Goal: Information Seeking & Learning: Learn about a topic

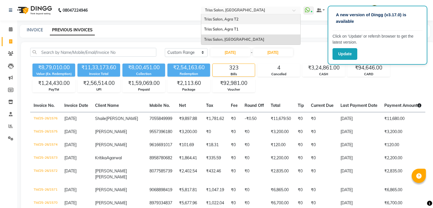
select select "range"
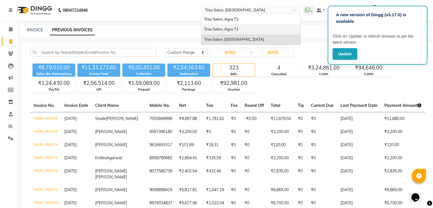
click at [239, 27] on span "Triss Salon, Agra T1" at bounding box center [221, 29] width 34 height 5
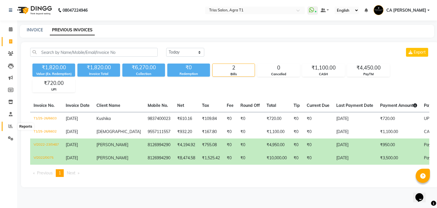
click at [9, 126] on icon at bounding box center [11, 126] width 4 height 4
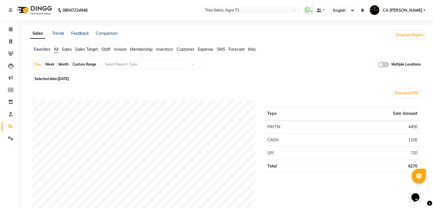
click at [209, 49] on span "Expense" at bounding box center [205, 49] width 15 height 5
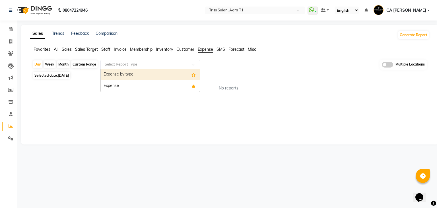
click at [179, 62] on input "text" at bounding box center [145, 64] width 82 height 6
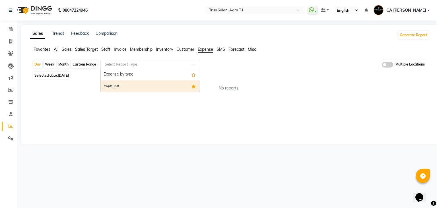
click at [157, 82] on div "Expense" at bounding box center [150, 85] width 99 height 11
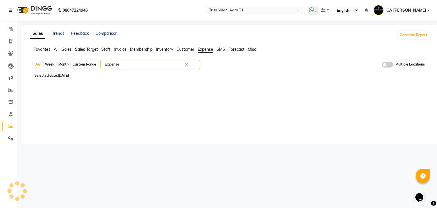
select select "filtered_report"
select select "csv"
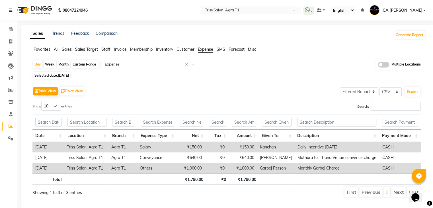
click at [93, 60] on div "Custom Range" at bounding box center [84, 64] width 26 height 8
select select "9"
select select "2025"
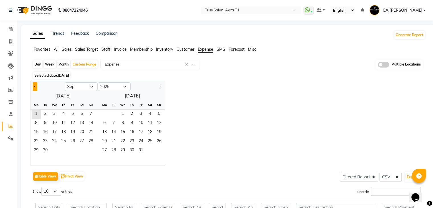
click at [34, 87] on button "Previous month" at bounding box center [35, 86] width 5 height 9
select select "8"
click at [71, 115] on span "1" at bounding box center [72, 114] width 9 height 9
click at [69, 151] on span "29" at bounding box center [72, 150] width 9 height 9
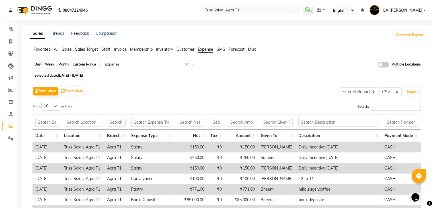
click at [83, 64] on div "Custom Range" at bounding box center [84, 64] width 26 height 8
select select "8"
select select "2025"
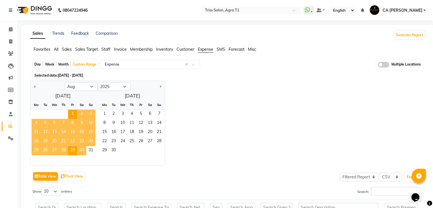
click at [80, 146] on span "30" at bounding box center [81, 150] width 9 height 9
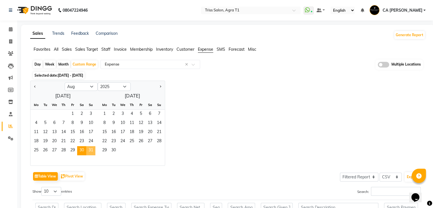
click at [90, 152] on span "31" at bounding box center [90, 150] width 9 height 9
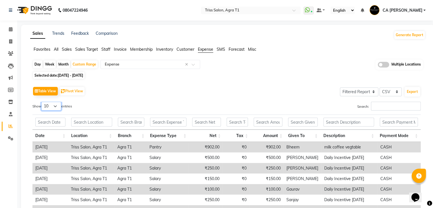
click at [57, 107] on select "10 25 50 100" at bounding box center [51, 106] width 20 height 9
select select "50"
click at [42, 102] on select "10 25 50 100" at bounding box center [51, 106] width 20 height 9
click at [199, 92] on div "Table View Pivot View Select Full Report Filtered Report Select CSV PDF Export" at bounding box center [226, 91] width 388 height 12
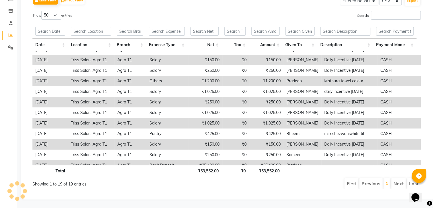
scroll to position [86, 0]
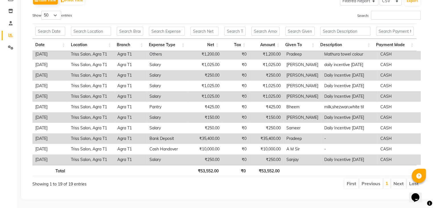
click at [310, 181] on ul "First Previous 1 Next Last" at bounding box center [309, 183] width 223 height 10
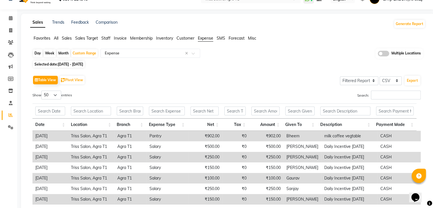
scroll to position [10, 0]
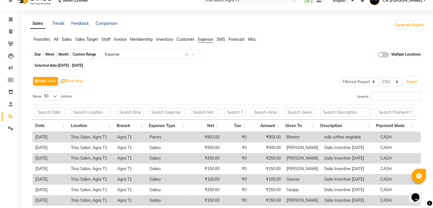
click at [92, 51] on div "Custom Range" at bounding box center [84, 54] width 26 height 8
select select "8"
select select "2025"
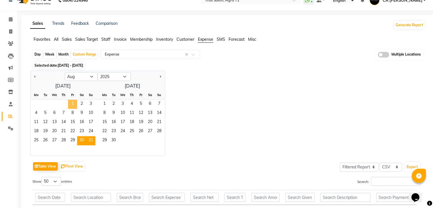
click at [71, 104] on span "1" at bounding box center [72, 104] width 9 height 9
click at [90, 138] on span "31" at bounding box center [90, 140] width 9 height 9
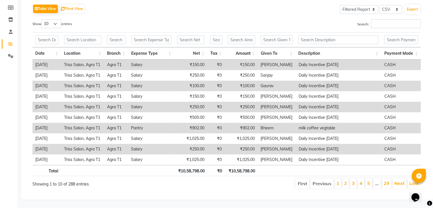
scroll to position [0, 0]
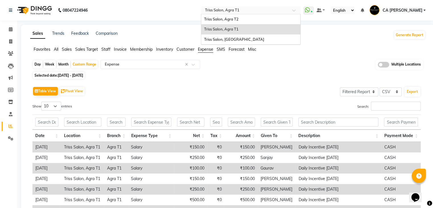
click at [285, 13] on input "text" at bounding box center [245, 11] width 83 height 6
click at [264, 18] on div "Triss Salon, Agra T2" at bounding box center [250, 19] width 99 height 10
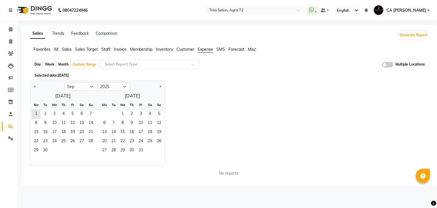
select select "9"
select select "2025"
click at [36, 87] on button "Previous month" at bounding box center [35, 86] width 5 height 9
select select "8"
click at [75, 116] on span "1" at bounding box center [72, 114] width 9 height 9
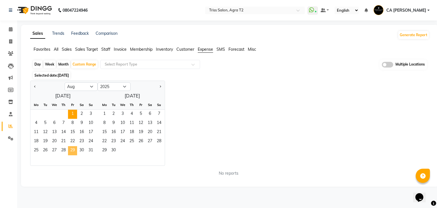
click at [75, 150] on span "29" at bounding box center [72, 150] width 9 height 9
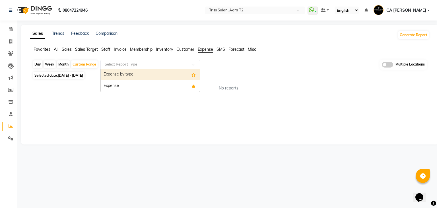
click at [184, 62] on input "text" at bounding box center [145, 64] width 82 height 6
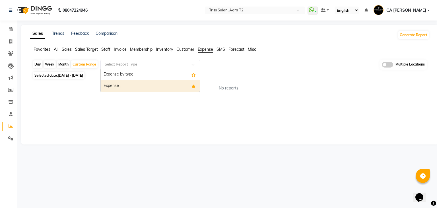
click at [161, 81] on div "Expense" at bounding box center [150, 85] width 99 height 11
select select "full_report"
select select "csv"
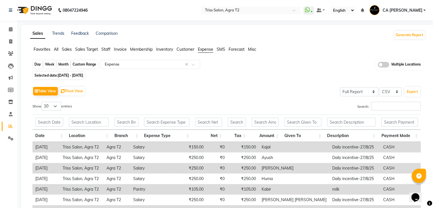
click at [85, 62] on div "Custom Range" at bounding box center [84, 64] width 26 height 8
select select "8"
select select "2025"
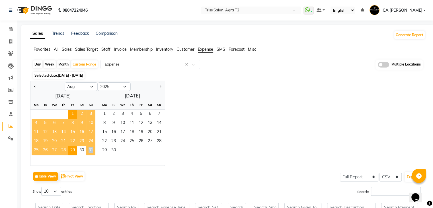
drag, startPoint x: 81, startPoint y: 148, endPoint x: 91, endPoint y: 152, distance: 10.6
click at [91, 152] on div "25 26 27 28 29 30 31" at bounding box center [62, 150] width 65 height 9
click at [91, 152] on span "31" at bounding box center [90, 150] width 9 height 9
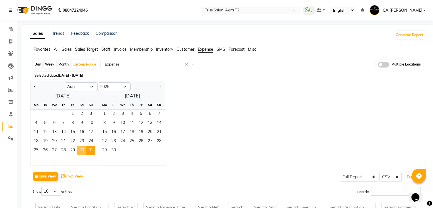
click at [84, 151] on span "30" at bounding box center [81, 150] width 9 height 9
click at [92, 152] on span "31" at bounding box center [90, 150] width 9 height 9
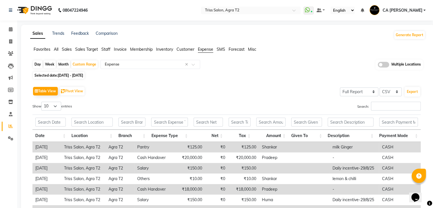
click at [322, 67] on div "Day Week Month Custom Range Select Report Type × Expense × Multiple Locations" at bounding box center [227, 64] width 391 height 11
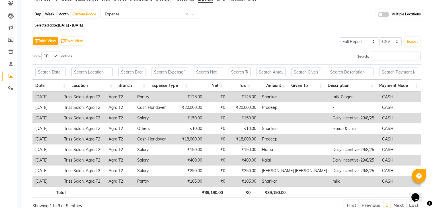
scroll to position [38, 0]
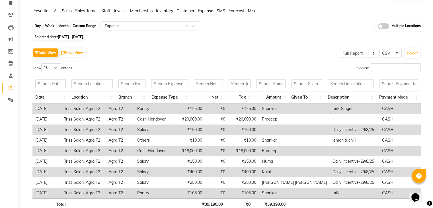
click at [81, 24] on div "Custom Range" at bounding box center [84, 26] width 26 height 8
select select "8"
select select "2025"
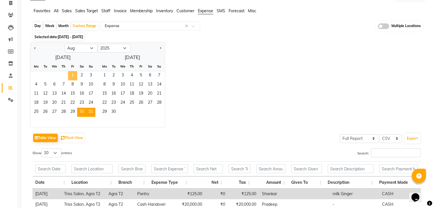
click at [71, 72] on span "1" at bounding box center [72, 75] width 9 height 9
click at [89, 115] on span "31" at bounding box center [90, 112] width 9 height 9
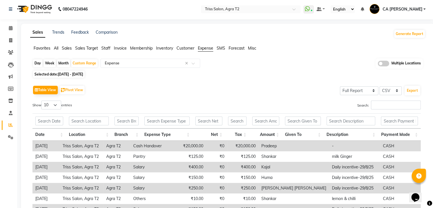
scroll to position [0, 0]
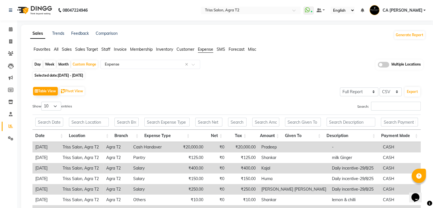
click at [269, 4] on nav "08047224946 Select Location × Triss Salon, Agra T2 WhatsApp Status ✕ Status: Co…" at bounding box center [216, 10] width 433 height 20
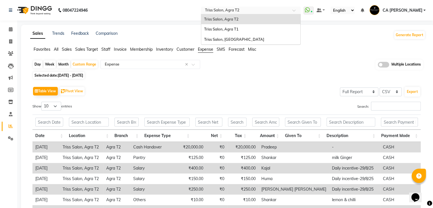
click at [269, 8] on input "text" at bounding box center [245, 11] width 83 height 6
click at [272, 40] on div "Triss Salon, [GEOGRAPHIC_DATA]" at bounding box center [250, 39] width 99 height 10
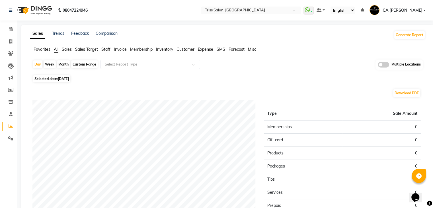
click at [85, 61] on div "Custom Range" at bounding box center [84, 64] width 26 height 8
select select "9"
select select "2025"
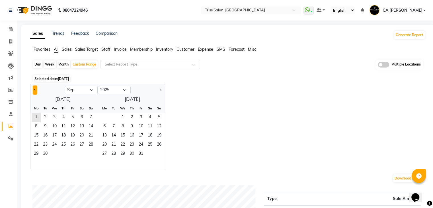
click at [36, 86] on button "Previous month" at bounding box center [35, 89] width 5 height 9
select select "8"
click at [71, 114] on span "1" at bounding box center [72, 117] width 9 height 9
click at [72, 153] on span "29" at bounding box center [72, 153] width 9 height 9
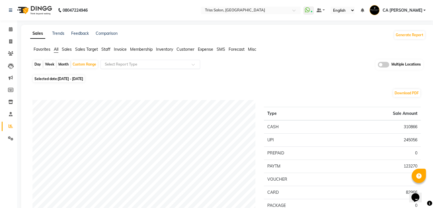
click at [173, 61] on input "text" at bounding box center [145, 64] width 82 height 6
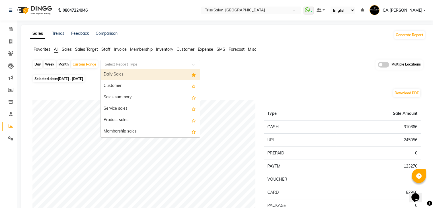
click at [157, 77] on div "Daily Sales" at bounding box center [150, 74] width 99 height 11
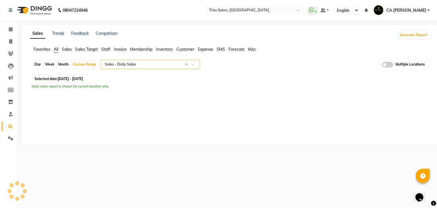
select select "full_report"
select select "csv"
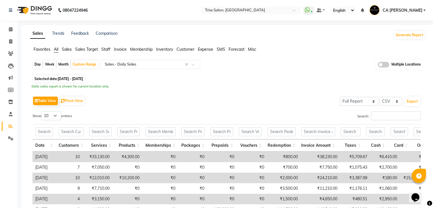
click at [205, 47] on span "Expense" at bounding box center [205, 49] width 15 height 5
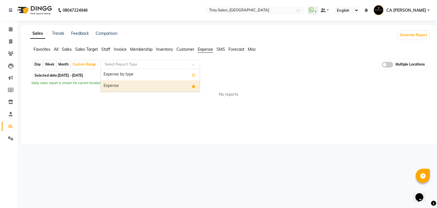
drag, startPoint x: 182, startPoint y: 66, endPoint x: 161, endPoint y: 86, distance: 28.8
click at [161, 69] on ng-select "Select Report Type Expense by type Expense" at bounding box center [150, 64] width 100 height 9
click at [161, 86] on div "Expense" at bounding box center [150, 85] width 99 height 11
select select "full_report"
select select "csv"
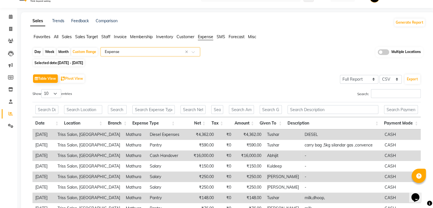
scroll to position [12, 0]
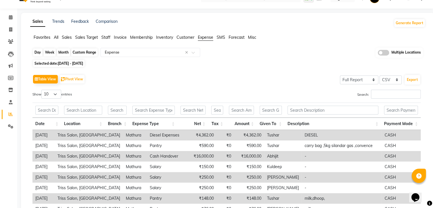
click at [92, 51] on div "Custom Range" at bounding box center [84, 52] width 26 height 8
select select "8"
select select "2025"
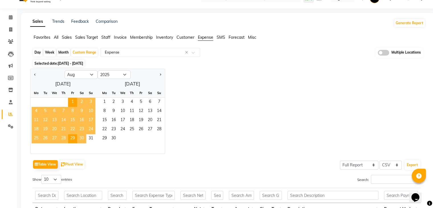
click at [81, 139] on span "30" at bounding box center [81, 138] width 9 height 9
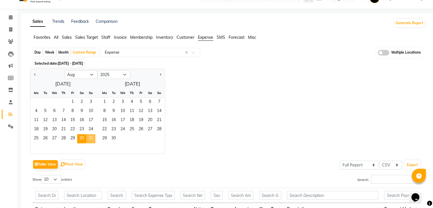
click at [90, 140] on span "31" at bounding box center [90, 138] width 9 height 9
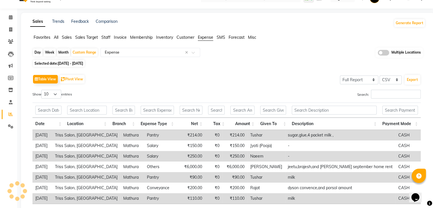
scroll to position [0, 0]
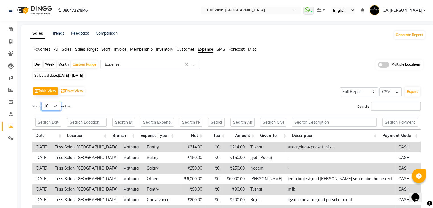
click at [57, 108] on select "10 25 50 100" at bounding box center [51, 106] width 20 height 9
select select "50"
click at [42, 102] on select "10 25 50 100" at bounding box center [51, 106] width 20 height 9
click at [170, 86] on div "Table View Pivot View Select Full Report Filtered Report Select CSV PDF Export" at bounding box center [226, 91] width 388 height 12
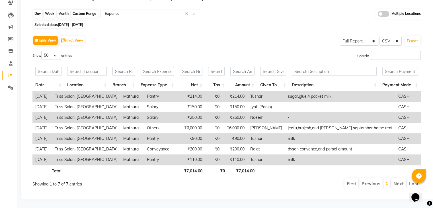
click at [80, 10] on div "Custom Range" at bounding box center [84, 14] width 26 height 8
select select "8"
select select "2025"
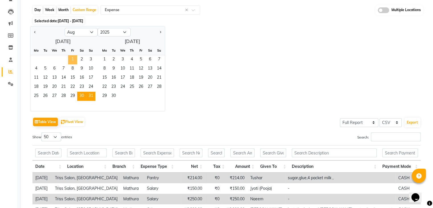
click at [73, 58] on span "1" at bounding box center [72, 59] width 9 height 9
click at [90, 96] on span "31" at bounding box center [90, 96] width 9 height 9
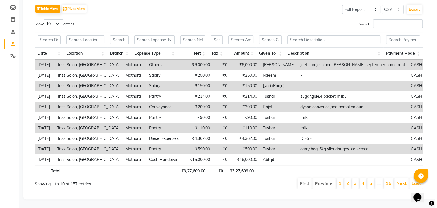
scroll to position [0, 0]
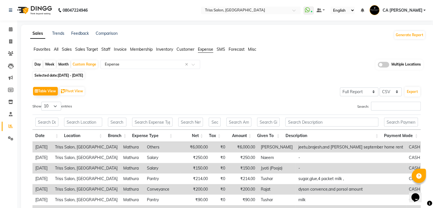
click at [399, 10] on span "CA [PERSON_NAME]" at bounding box center [402, 10] width 40 height 6
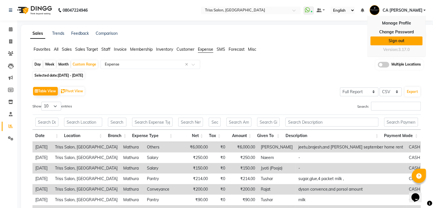
click at [392, 38] on link "Sign out" at bounding box center [396, 40] width 52 height 9
